Goal: Find contact information: Find contact information

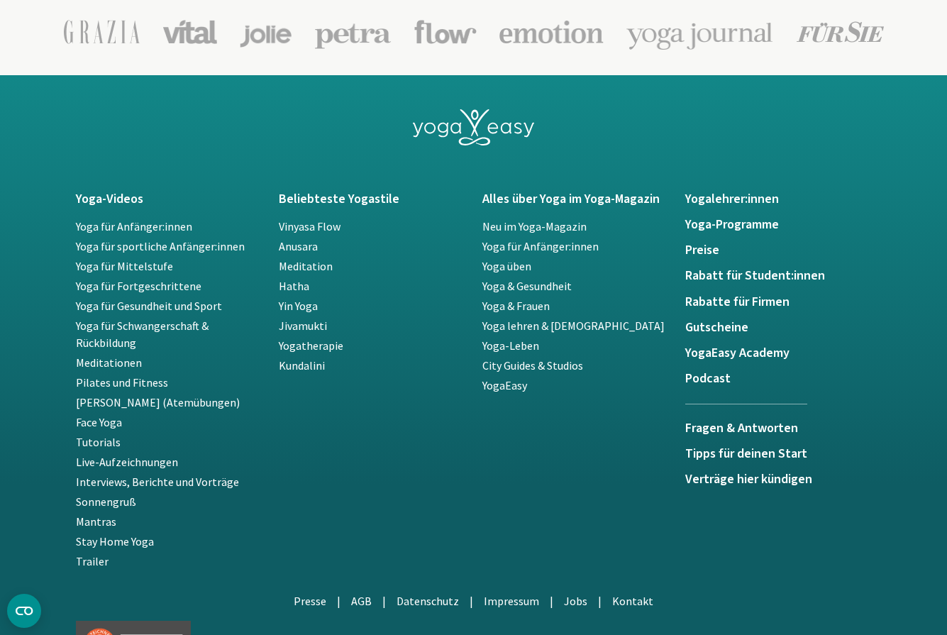
scroll to position [3027, 0]
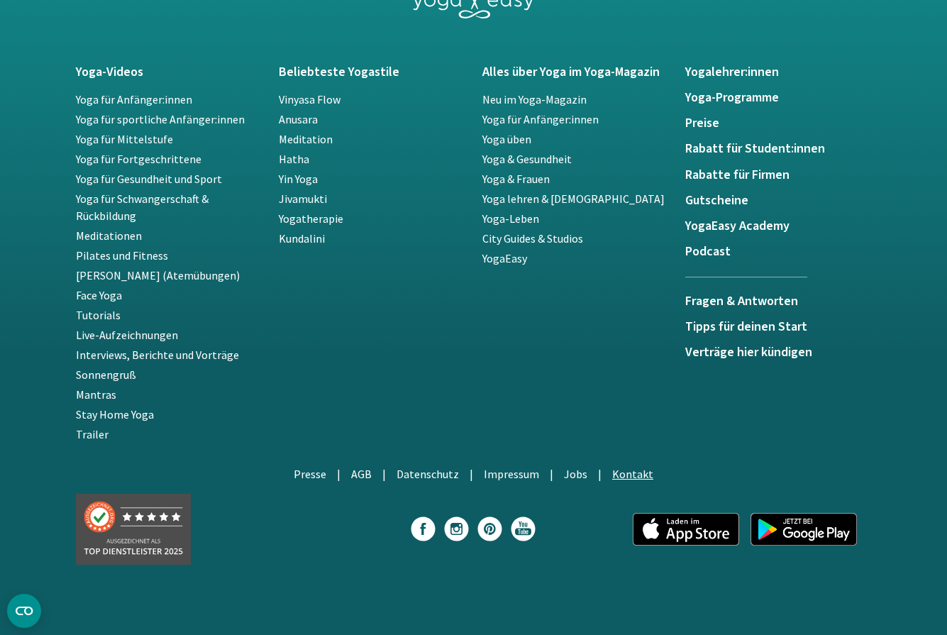
click at [624, 475] on link "Kontakt" at bounding box center [632, 474] width 41 height 14
